Goal: Task Accomplishment & Management: Complete application form

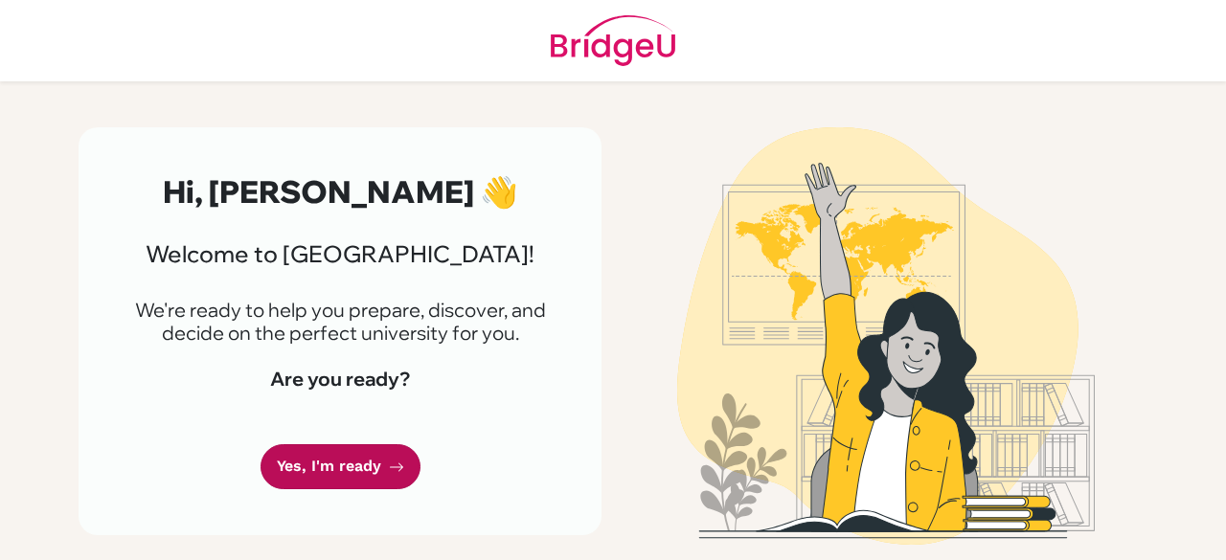
click at [389, 473] on icon at bounding box center [396, 467] width 15 height 15
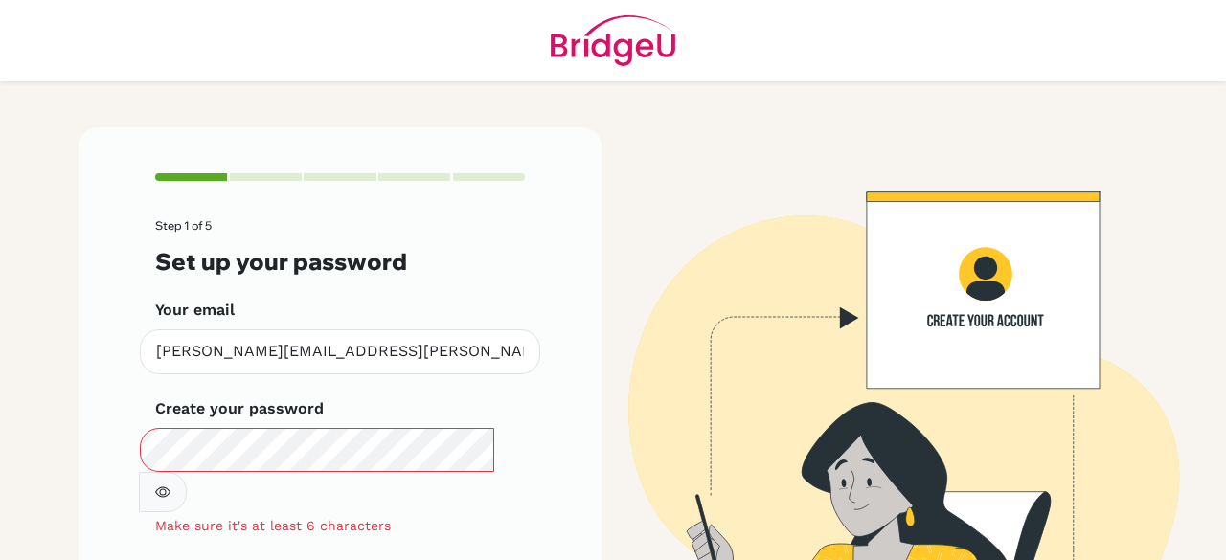
click at [171, 485] on icon "button" at bounding box center [162, 492] width 15 height 15
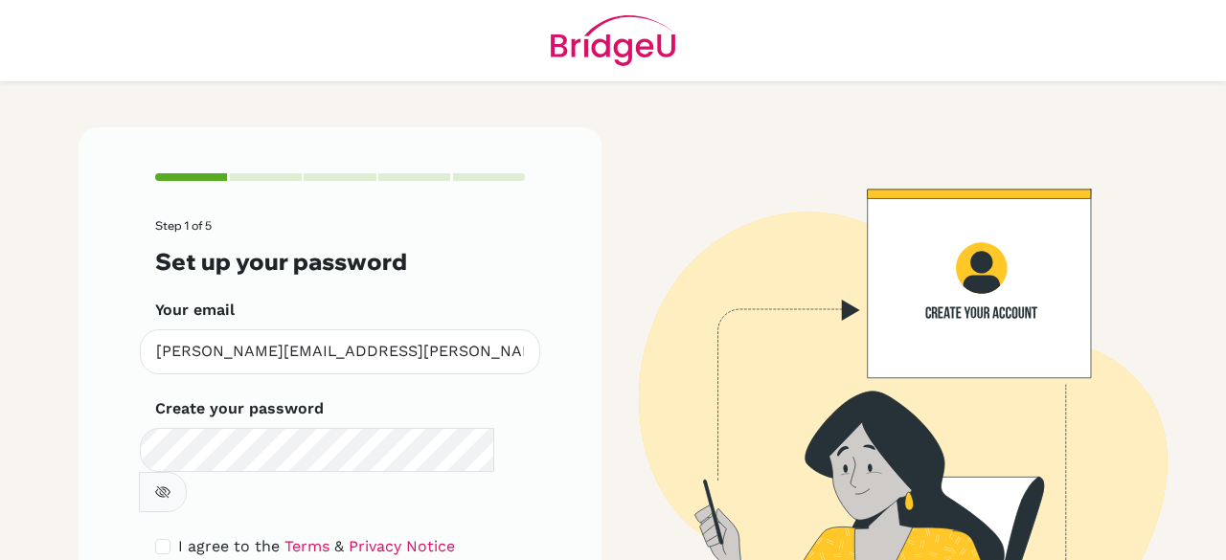
click at [157, 536] on div "I agree to the Terms & Privacy Notice" at bounding box center [340, 547] width 370 height 23
click at [155, 539] on input "checkbox" at bounding box center [162, 546] width 15 height 15
checkbox input "true"
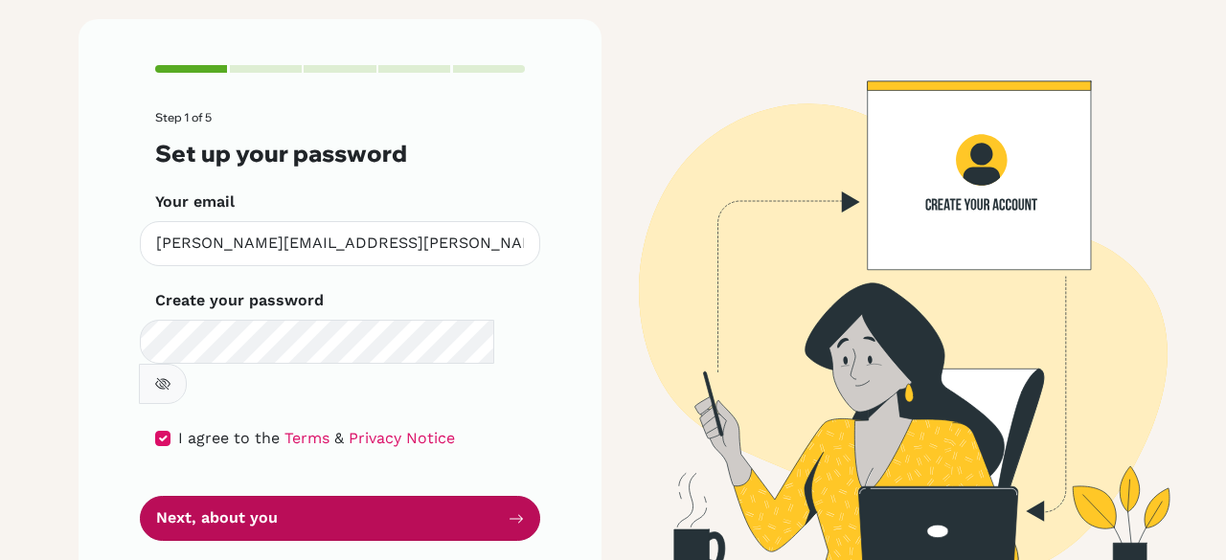
click at [380, 496] on button "Next, about you" at bounding box center [340, 518] width 400 height 45
